Goal: Transaction & Acquisition: Obtain resource

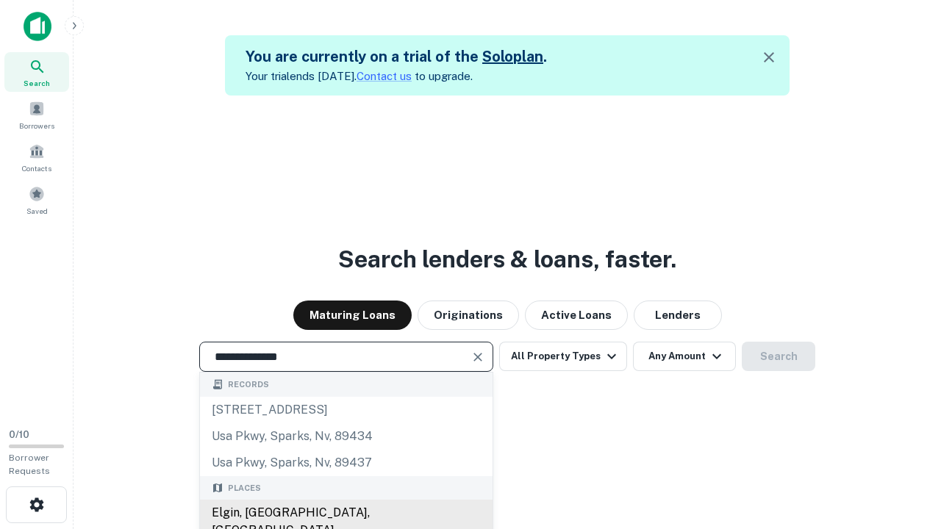
click at [346, 513] on div "Elgin, [GEOGRAPHIC_DATA], [GEOGRAPHIC_DATA]" at bounding box center [346, 522] width 293 height 44
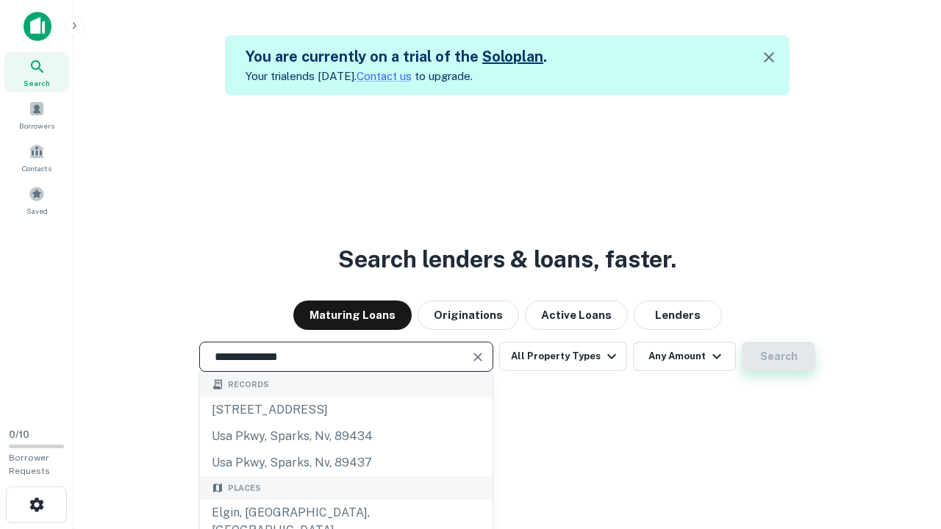
type input "**********"
click at [779, 357] on button "Search" at bounding box center [779, 356] width 74 height 29
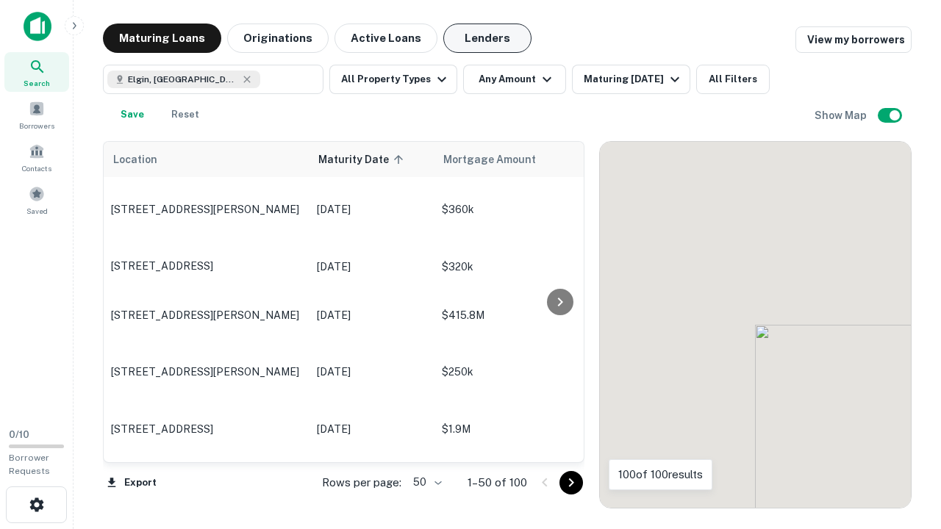
click at [487, 38] on button "Lenders" at bounding box center [487, 38] width 88 height 29
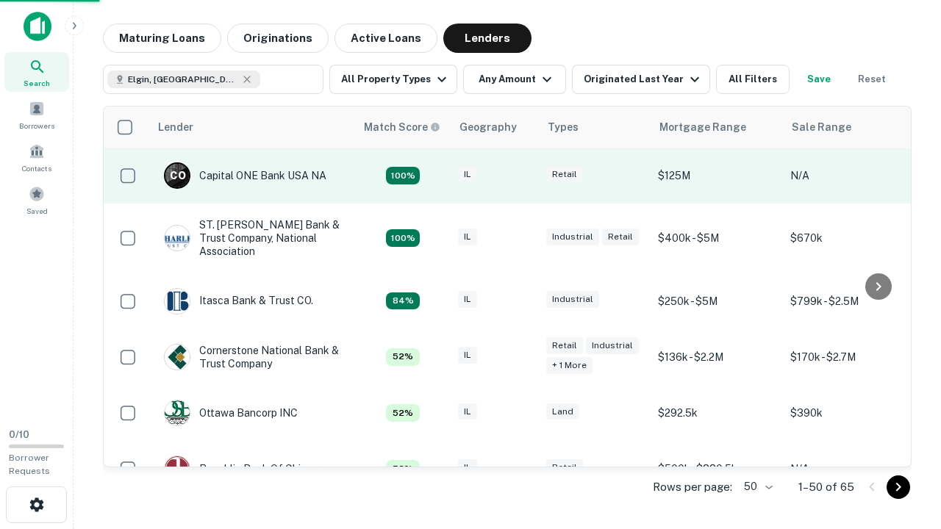
click at [522, 176] on div "IL" at bounding box center [495, 176] width 74 height 20
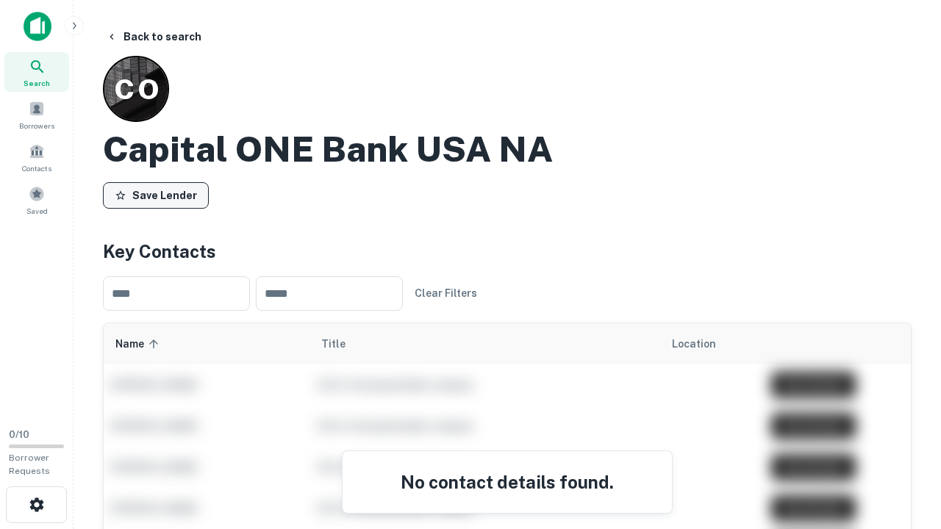
click at [156, 195] on button "Save Lender" at bounding box center [156, 195] width 106 height 26
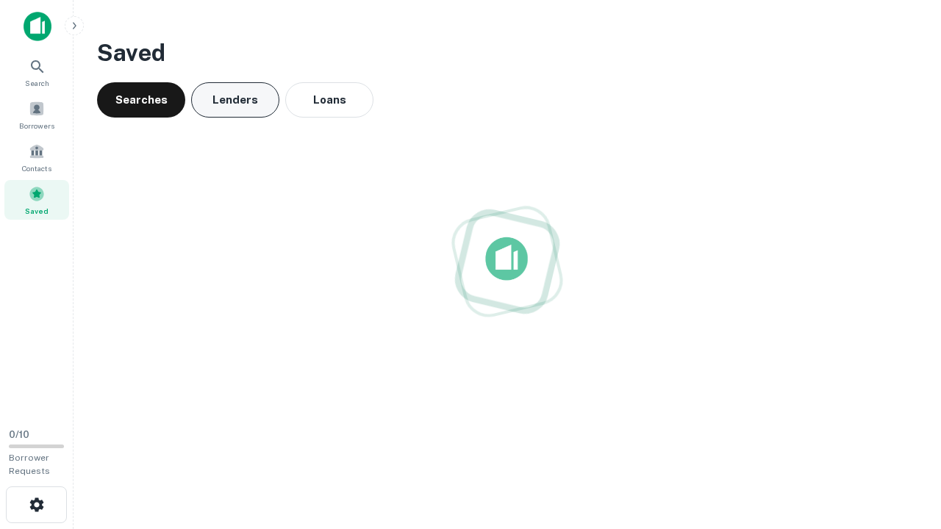
click at [235, 100] on button "Lenders" at bounding box center [235, 99] width 88 height 35
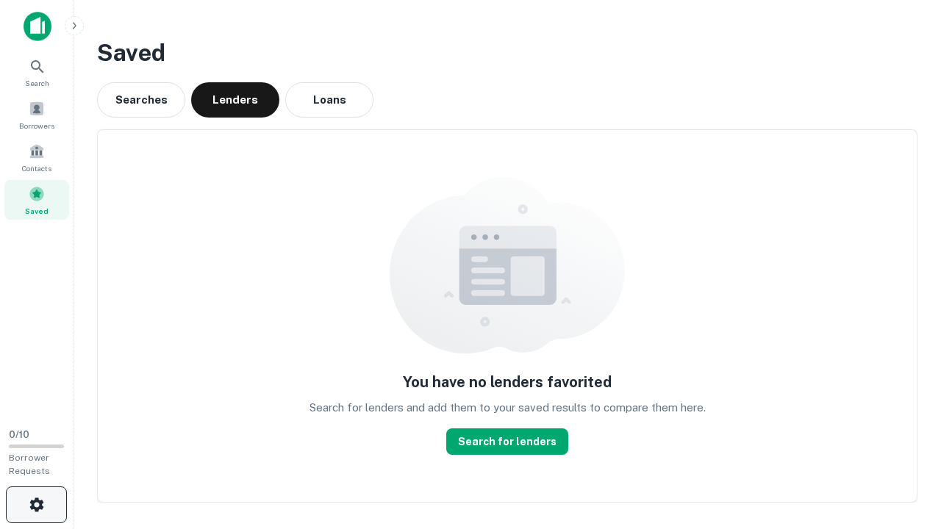
click at [36, 505] on icon "button" at bounding box center [37, 505] width 18 height 18
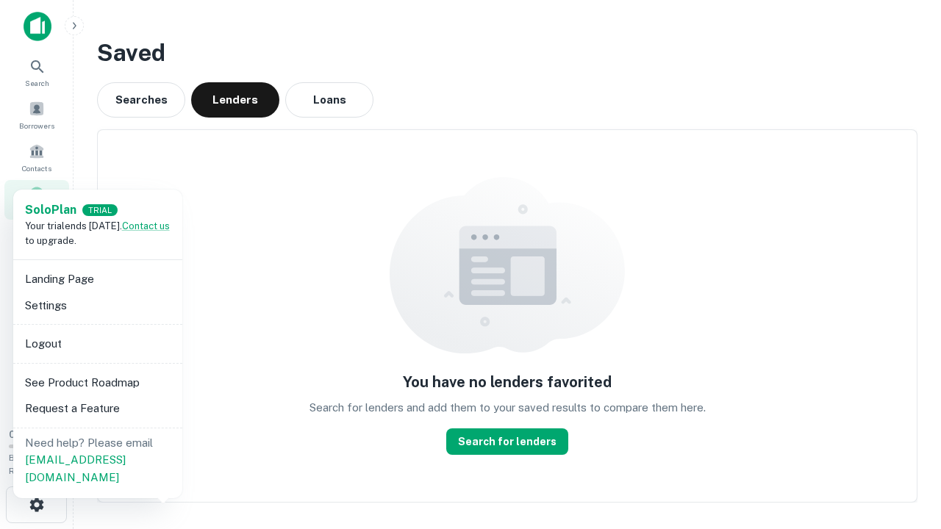
click at [97, 343] on li "Logout" at bounding box center [97, 344] width 157 height 26
